Goal: Information Seeking & Learning: Learn about a topic

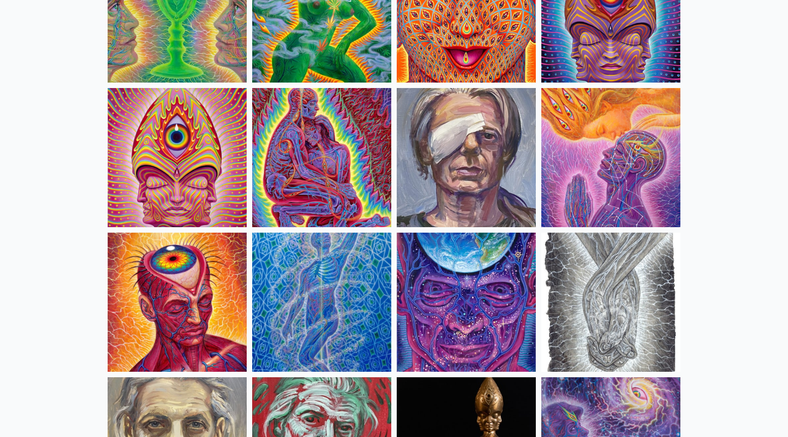
scroll to position [1893, 0]
click at [176, 290] on img at bounding box center [177, 301] width 139 height 139
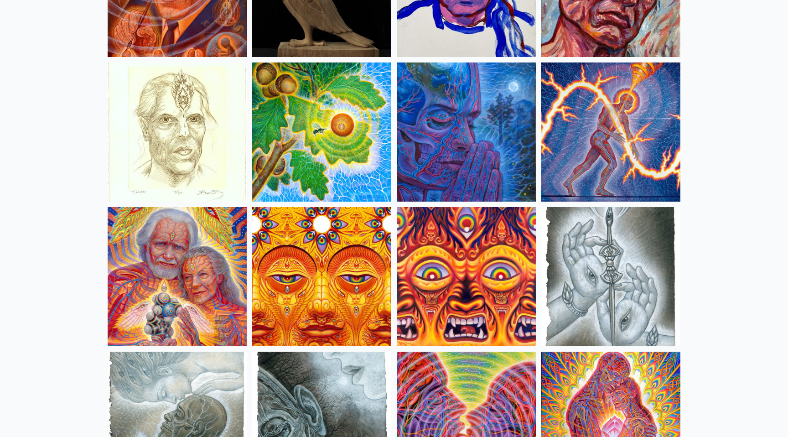
scroll to position [2641, 0]
click at [449, 110] on img at bounding box center [466, 131] width 139 height 139
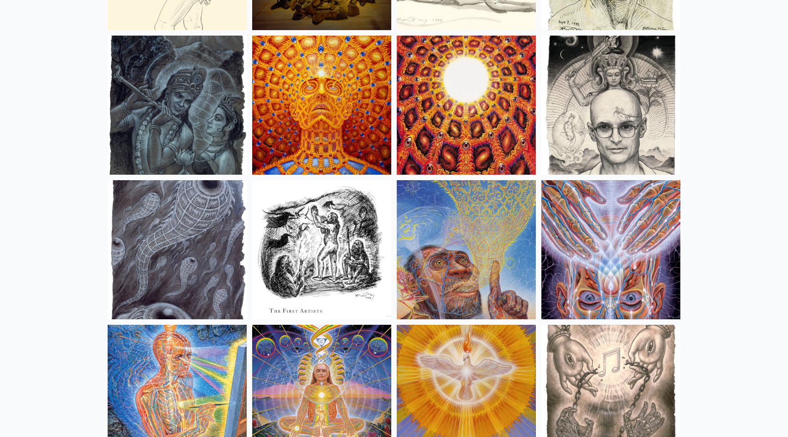
scroll to position [6425, 0]
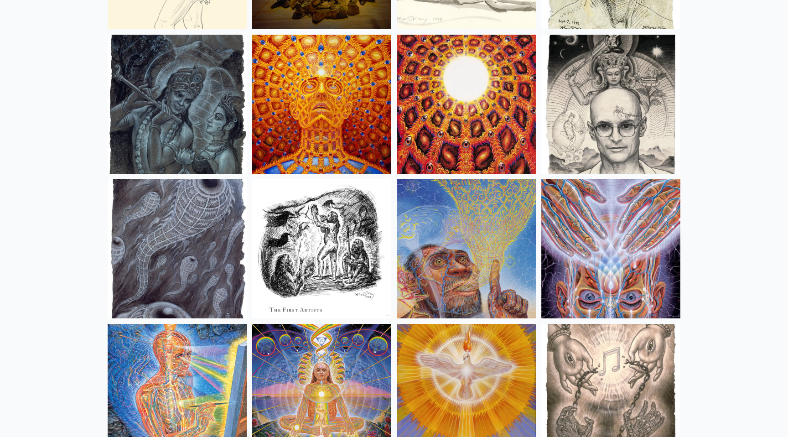
click at [303, 83] on img at bounding box center [321, 104] width 139 height 139
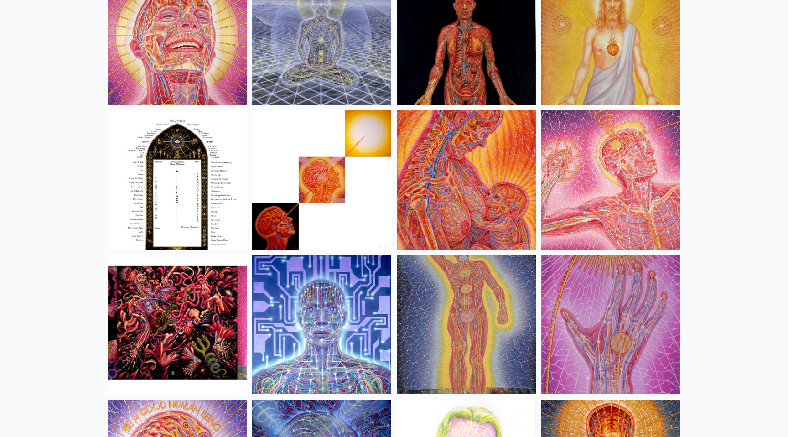
scroll to position [9676, 0]
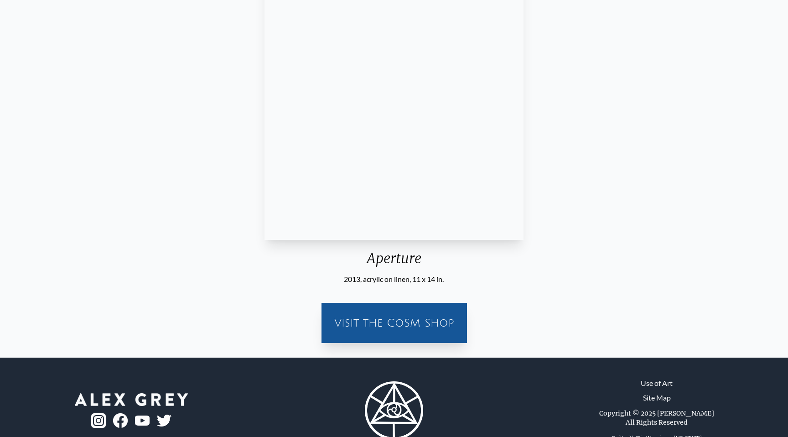
scroll to position [222, 0]
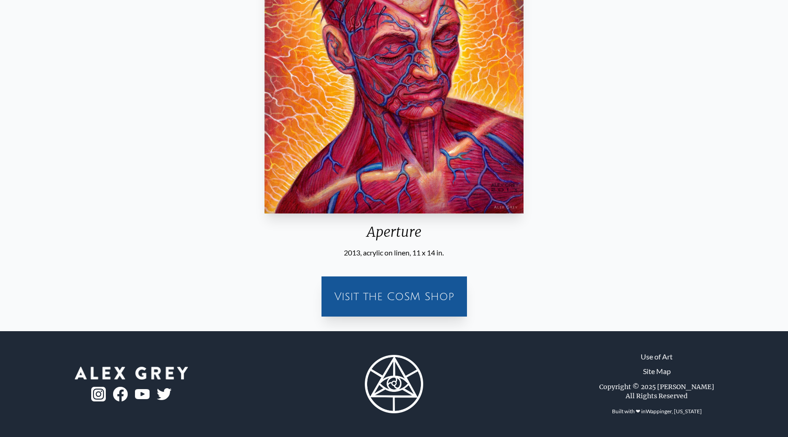
click at [405, 299] on div "Visit the CoSM Shop" at bounding box center [394, 296] width 134 height 29
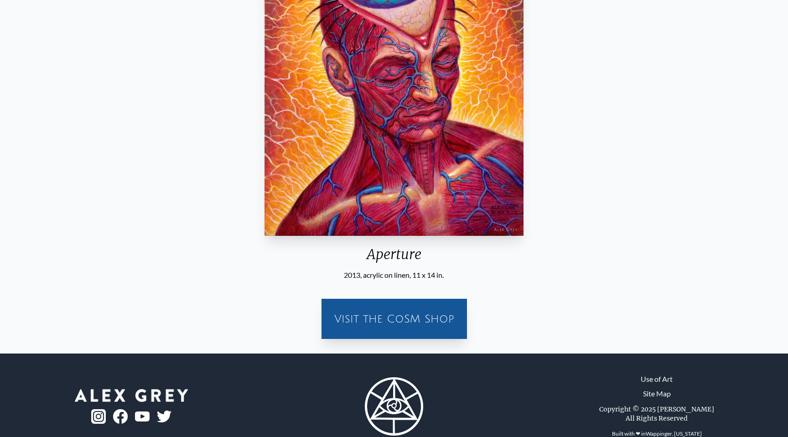
scroll to position [222, 0]
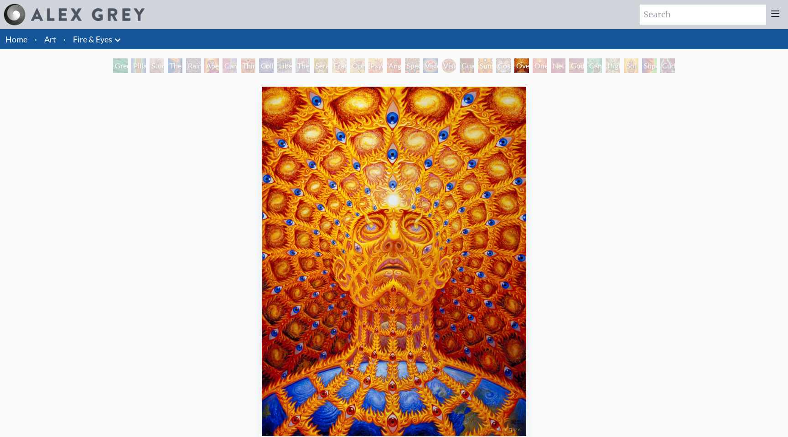
click at [676, 16] on input "search" at bounding box center [703, 15] width 126 height 20
type input "discipline"
